Goal: Find specific page/section: Find specific page/section

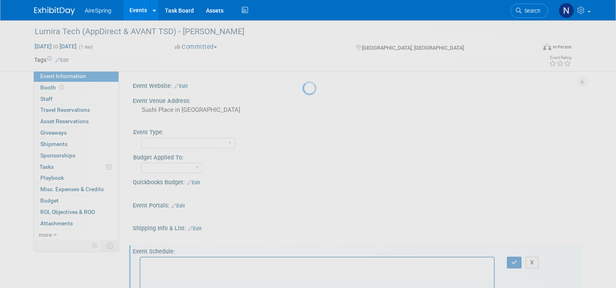
scroll to position [366, 0]
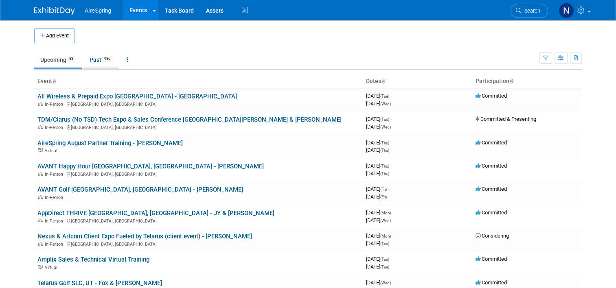
click at [89, 62] on link "Past 936" at bounding box center [100, 59] width 35 height 15
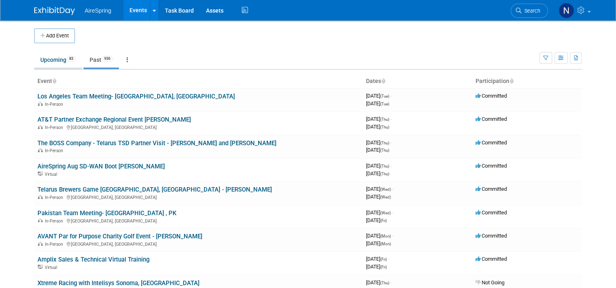
click at [51, 57] on link "Upcoming 83" at bounding box center [58, 59] width 48 height 15
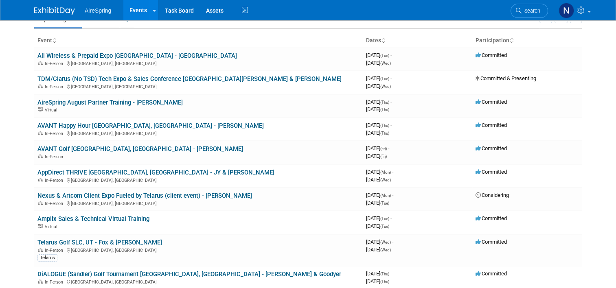
scroll to position [81, 0]
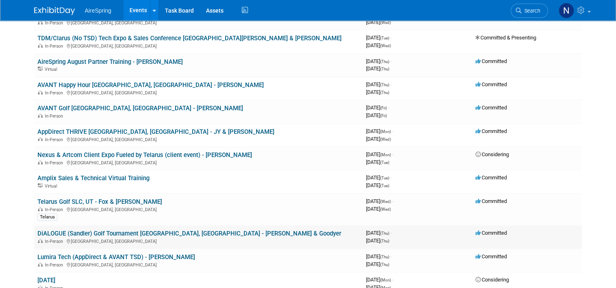
click at [135, 232] on link "DiALOGUE (Sandler) Golf Tournament [GEOGRAPHIC_DATA], [GEOGRAPHIC_DATA] - [PERS…" at bounding box center [189, 233] width 304 height 7
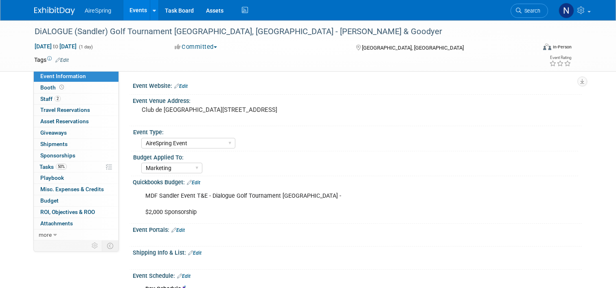
select select "AireSpring Event"
select select "Marketing"
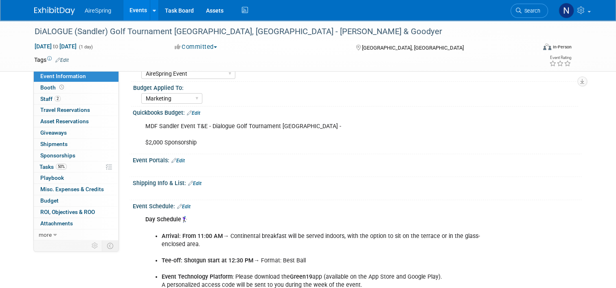
scroll to position [163, 0]
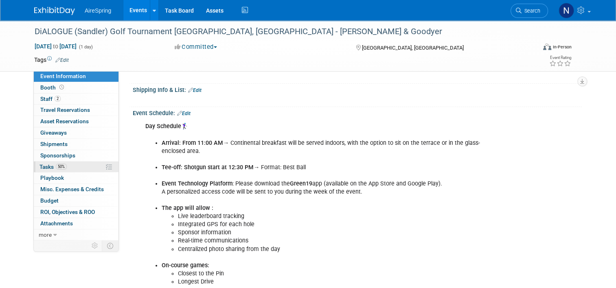
click at [81, 170] on link "50% Tasks 50%" at bounding box center [76, 167] width 85 height 11
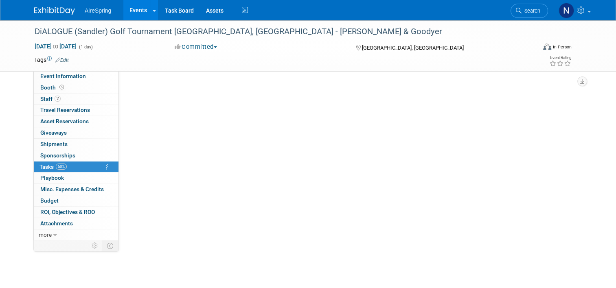
scroll to position [0, 0]
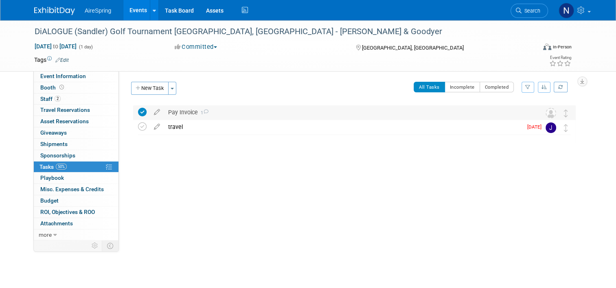
click at [173, 114] on div "Pay Invoice 1" at bounding box center [346, 112] width 365 height 14
